Goal: Register for event/course

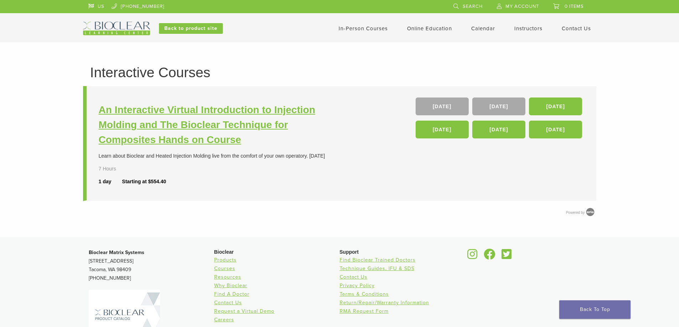
click at [275, 123] on h3 "An Interactive Virtual Introduction to Injection Molding and The Bioclear Techn…" at bounding box center [220, 125] width 243 height 45
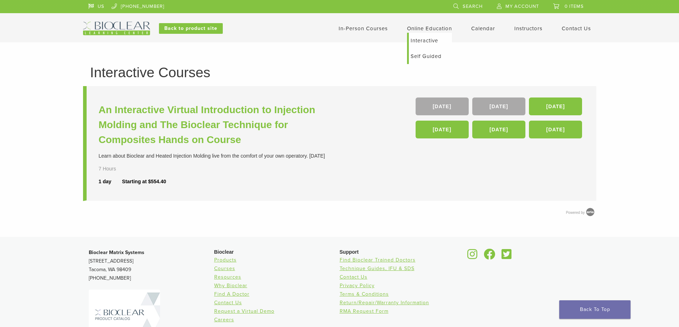
click at [424, 55] on link "Self Guided" at bounding box center [430, 56] width 43 height 16
